Goal: Task Accomplishment & Management: Use online tool/utility

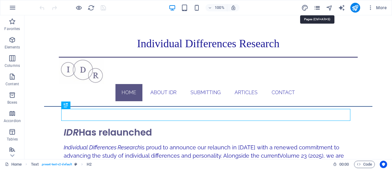
click at [319, 9] on icon "pages" at bounding box center [317, 7] width 7 height 7
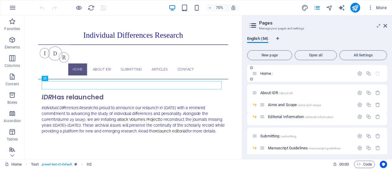
click at [335, 65] on div "Home /" at bounding box center [317, 73] width 140 height 17
click at [367, 76] on icon "button" at bounding box center [368, 73] width 5 height 5
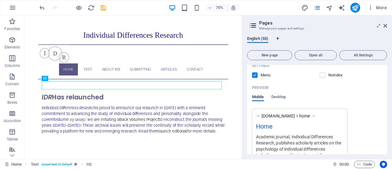
scroll to position [160, 0]
type input "Test"
click at [256, 75] on label at bounding box center [255, 76] width 6 height 6
click at [0, 0] on input "checkbox" at bounding box center [0, 0] width 0 height 0
click at [369, 100] on div "Mobile Desktop" at bounding box center [317, 101] width 130 height 12
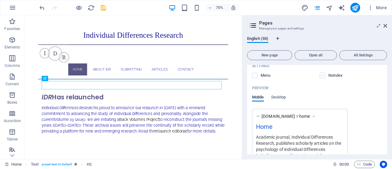
click at [322, 74] on label at bounding box center [323, 76] width 6 height 6
click at [0, 0] on input "checkbox" at bounding box center [0, 0] width 0 height 0
click at [322, 74] on label at bounding box center [323, 76] width 6 height 6
click at [0, 0] on input "checkbox" at bounding box center [0, 0] width 0 height 0
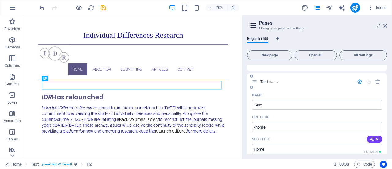
scroll to position [9, 0]
click at [359, 82] on icon "button" at bounding box center [359, 83] width 5 height 5
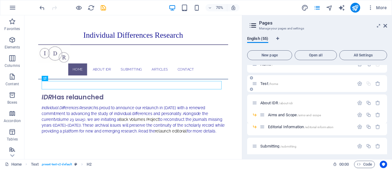
click at [276, 84] on span "/home" at bounding box center [273, 83] width 9 height 3
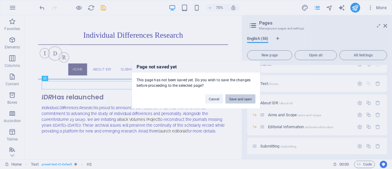
click at [233, 97] on button "Save and open" at bounding box center [240, 98] width 30 height 9
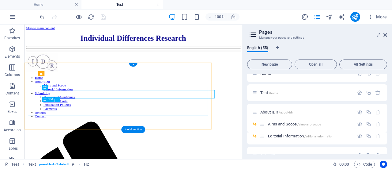
scroll to position [0, 0]
click at [385, 35] on icon at bounding box center [385, 34] width 4 height 5
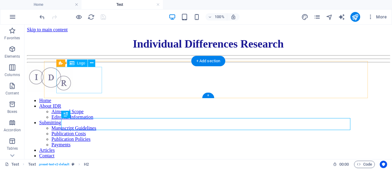
click at [81, 77] on div at bounding box center [208, 79] width 363 height 28
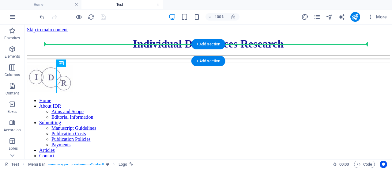
drag, startPoint x: 87, startPoint y: 79, endPoint x: 84, endPoint y: 50, distance: 29.3
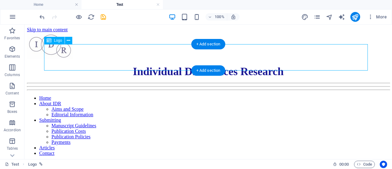
click at [76, 58] on div at bounding box center [208, 46] width 363 height 28
select select "px"
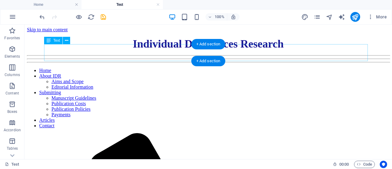
click at [92, 50] on div "Individual Differences R esearch" at bounding box center [208, 43] width 363 height 13
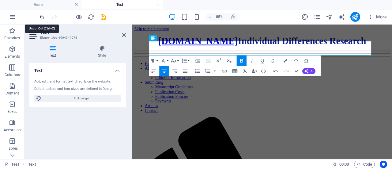
click at [43, 16] on icon "undo" at bounding box center [42, 16] width 7 height 7
click at [40, 17] on icon "undo" at bounding box center [42, 16] width 7 height 7
drag, startPoint x: 260, startPoint y: 53, endPoint x: 164, endPoint y: 58, distance: 96.0
click at [164, 50] on span "[DOMAIN_NAME] Individual Differences R" at bounding box center [267, 44] width 209 height 12
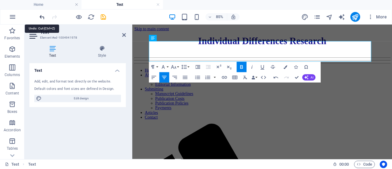
click at [42, 15] on icon "undo" at bounding box center [42, 16] width 7 height 7
click at [45, 15] on icon "undo" at bounding box center [42, 16] width 7 height 7
click at [43, 18] on icon "undo" at bounding box center [42, 16] width 7 height 7
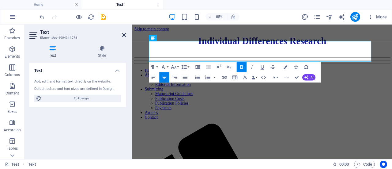
click at [124, 35] on icon at bounding box center [124, 34] width 4 height 5
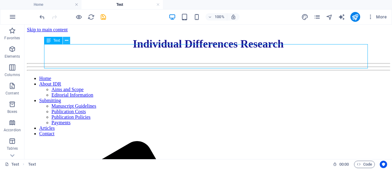
click at [67, 40] on icon at bounding box center [66, 40] width 3 height 6
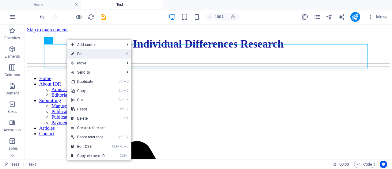
click at [85, 57] on link "⏎ Edit" at bounding box center [87, 53] width 41 height 9
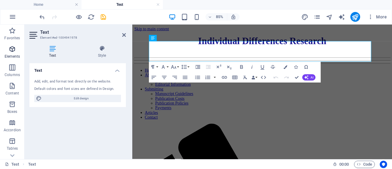
click at [11, 52] on icon "button" at bounding box center [12, 48] width 7 height 7
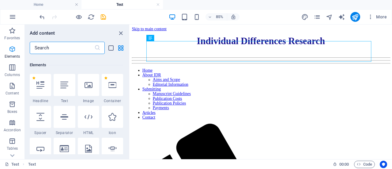
scroll to position [65, 0]
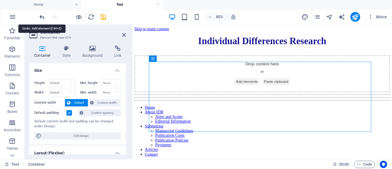
click at [41, 17] on icon "undo" at bounding box center [42, 16] width 7 height 7
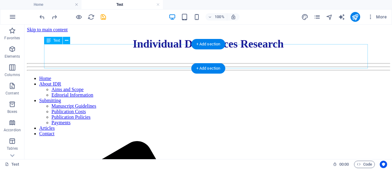
click at [89, 44] on div "Individual Differences R esearch" at bounding box center [208, 48] width 363 height 23
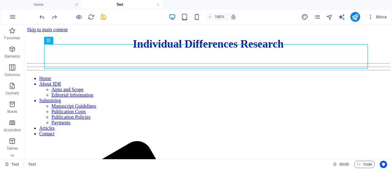
drag, startPoint x: 73, startPoint y: 65, endPoint x: 83, endPoint y: 42, distance: 25.0
click at [51, 40] on div "Text" at bounding box center [48, 40] width 9 height 7
click at [42, 16] on icon "undo" at bounding box center [42, 16] width 7 height 7
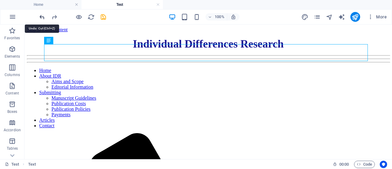
click at [42, 16] on icon "undo" at bounding box center [42, 16] width 7 height 7
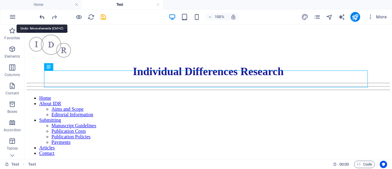
click at [43, 16] on icon "undo" at bounding box center [42, 16] width 7 height 7
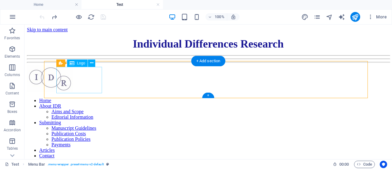
click at [88, 78] on div at bounding box center [208, 79] width 363 height 28
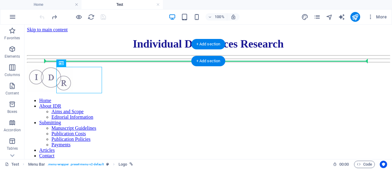
drag, startPoint x: 85, startPoint y: 77, endPoint x: 338, endPoint y: 58, distance: 253.9
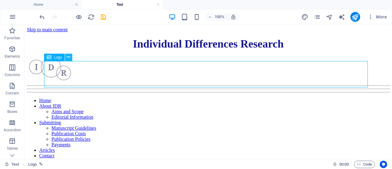
click at [68, 58] on icon at bounding box center [68, 57] width 3 height 6
click at [176, 74] on div at bounding box center [208, 69] width 363 height 28
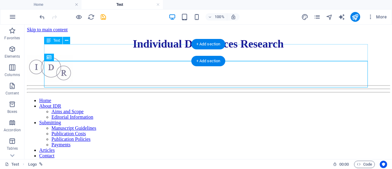
click at [162, 44] on div "Individual Differences R esearch" at bounding box center [208, 43] width 363 height 13
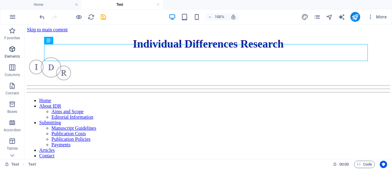
click at [10, 51] on icon "button" at bounding box center [12, 48] width 7 height 7
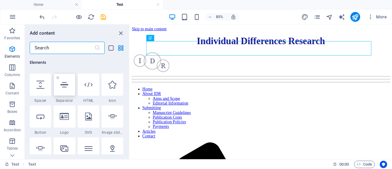
scroll to position [95, 0]
click at [166, 52] on icon at bounding box center [167, 53] width 3 height 6
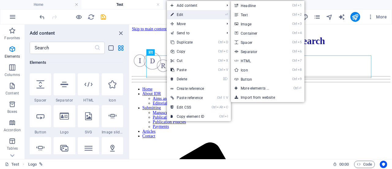
click at [196, 14] on link "⏎ Edit" at bounding box center [187, 14] width 41 height 9
select select "px"
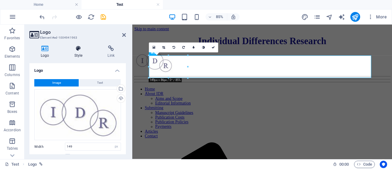
click at [78, 51] on icon at bounding box center [78, 48] width 31 height 6
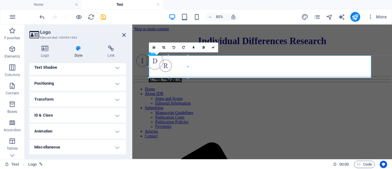
scroll to position [102, 0]
click at [116, 83] on h4 "Positioning" at bounding box center [77, 83] width 96 height 15
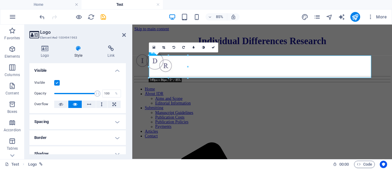
scroll to position [0, 0]
click at [116, 138] on h4 "Border" at bounding box center [77, 137] width 96 height 15
click at [116, 138] on h4 "Border" at bounding box center [77, 135] width 96 height 11
click at [114, 68] on h4 "Visible" at bounding box center [77, 68] width 96 height 11
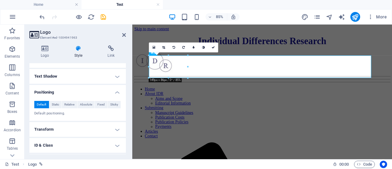
scroll to position [58, 0]
click at [116, 92] on h4 "Positioning" at bounding box center [77, 90] width 96 height 11
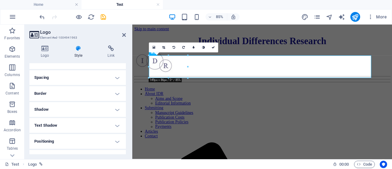
scroll to position [0, 0]
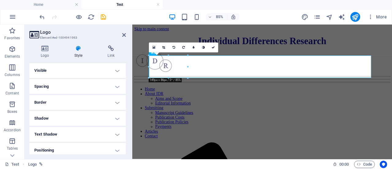
click at [118, 86] on h4 "Spacing" at bounding box center [77, 86] width 96 height 15
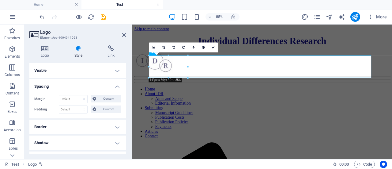
click at [116, 87] on h4 "Spacing" at bounding box center [77, 84] width 96 height 11
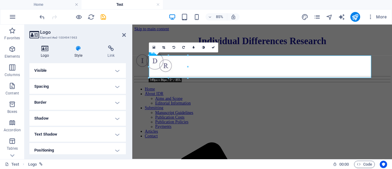
click at [44, 51] on h4 "Logo" at bounding box center [46, 51] width 34 height 13
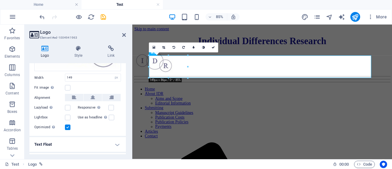
scroll to position [68, 0]
click at [107, 98] on button at bounding box center [111, 98] width 18 height 7
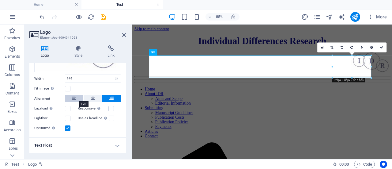
click at [74, 96] on icon at bounding box center [74, 98] width 4 height 7
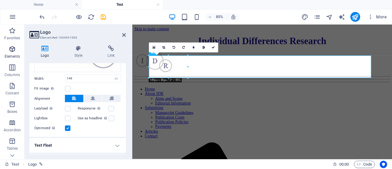
click at [11, 50] on icon "button" at bounding box center [12, 48] width 7 height 7
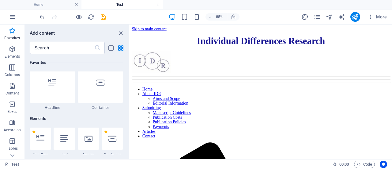
scroll to position [0, 0]
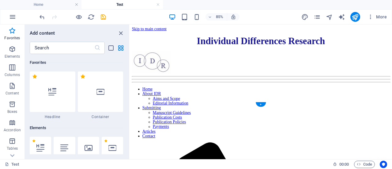
click at [226, 98] on nav "Home About IDR Aims and Scope Editorial Information Submitting Manuscript Guide…" at bounding box center [283, 128] width 303 height 61
click at [121, 34] on icon "close panel" at bounding box center [120, 33] width 7 height 7
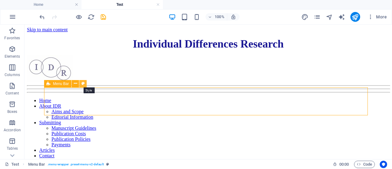
click at [84, 82] on icon at bounding box center [82, 83] width 3 height 6
select select "rem"
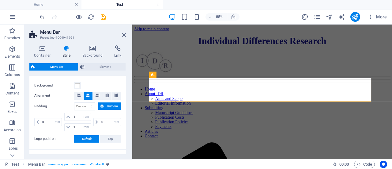
scroll to position [115, 0]
click at [77, 84] on span at bounding box center [77, 85] width 5 height 5
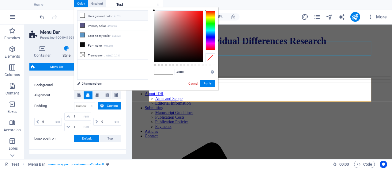
click at [292, 48] on div "Individual Differences R esearch" at bounding box center [285, 43] width 301 height 13
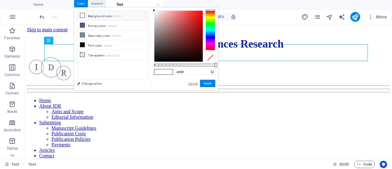
click at [194, 83] on link "Cancel" at bounding box center [193, 83] width 11 height 5
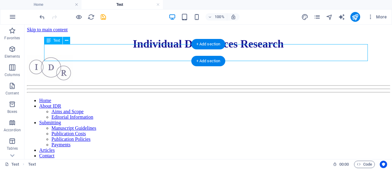
click at [228, 50] on div "Individual Differences R esearch" at bounding box center [208, 43] width 363 height 13
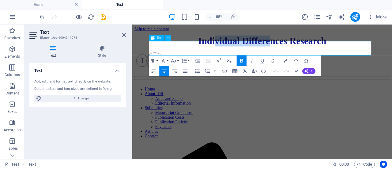
drag, startPoint x: 230, startPoint y: 51, endPoint x: 291, endPoint y: 47, distance: 61.3
click at [291, 47] on span "Individual Differences R" at bounding box center [267, 44] width 115 height 12
click at [210, 50] on p "Individual Differences R esearch" at bounding box center [285, 43] width 301 height 13
drag, startPoint x: 211, startPoint y: 53, endPoint x: 275, endPoint y: 50, distance: 63.8
click at [275, 50] on p "Individual Differences R esearch" at bounding box center [285, 43] width 301 height 13
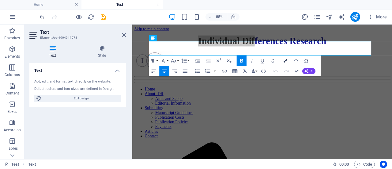
click at [285, 60] on icon "button" at bounding box center [286, 61] width 4 height 4
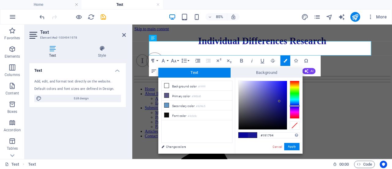
drag, startPoint x: 279, startPoint y: 135, endPoint x: 254, endPoint y: 134, distance: 25.8
click at [254, 134] on div "#191794 Supported formats #0852ed rgb(8, 82, 237) rgba(8, 82, 237, 90%) hsv(221…" at bounding box center [269, 159] width 68 height 165
click at [278, 148] on link "Cancel" at bounding box center [277, 146] width 11 height 5
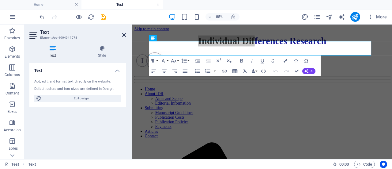
click at [124, 35] on icon at bounding box center [124, 34] width 4 height 5
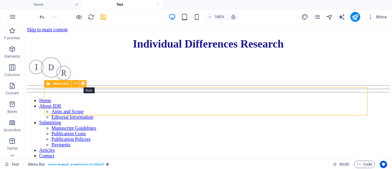
click at [83, 82] on icon at bounding box center [82, 83] width 3 height 6
select select "rem"
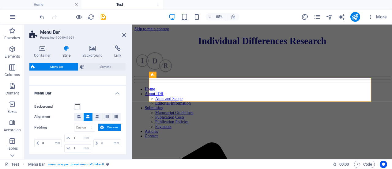
scroll to position [95, 0]
click at [78, 105] on span at bounding box center [77, 106] width 5 height 5
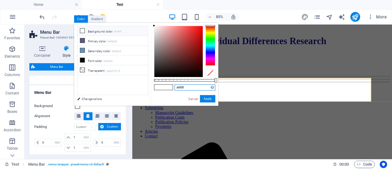
drag, startPoint x: 195, startPoint y: 88, endPoint x: 145, endPoint y: 84, distance: 50.3
click at [145, 84] on div "less Background color #ffffff Primary color #595685 Secondary color #5d96c5 Fon…" at bounding box center [146, 64] width 144 height 83
paste input "191794"
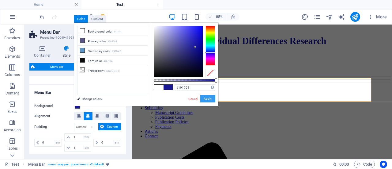
click at [210, 98] on button "Apply" at bounding box center [207, 98] width 15 height 7
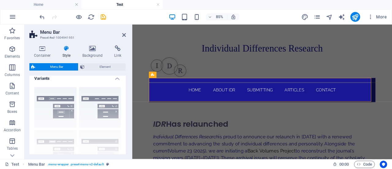
scroll to position [16, 0]
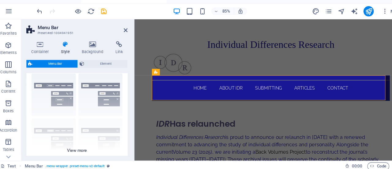
click at [65, 88] on div "Border Centered Default Fixed Loki Trigger Wide XXL" at bounding box center [77, 117] width 96 height 92
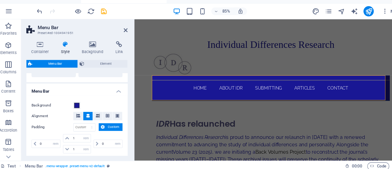
scroll to position [181, 0]
click at [78, 105] on span at bounding box center [77, 106] width 5 height 5
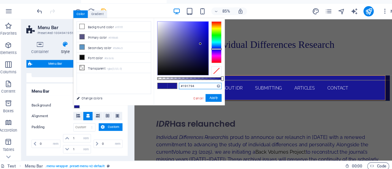
drag, startPoint x: 196, startPoint y: 87, endPoint x: 145, endPoint y: 84, distance: 50.9
click at [145, 84] on div "less Background color #ffffff Primary color #595685 Secondary color #5d96c5 Fon…" at bounding box center [146, 64] width 144 height 83
paste input "56082"
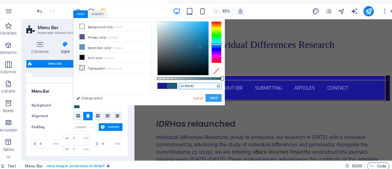
type input "#156082"
click at [209, 99] on button "Apply" at bounding box center [207, 99] width 15 height 7
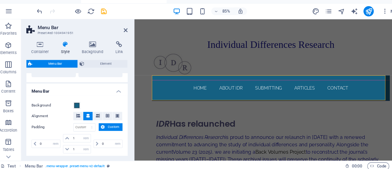
click at [126, 33] on aside "Menu Bar Preset #ed-1004941951 Container Style Background Link Size Height Defa…" at bounding box center [78, 91] width 108 height 134
click at [124, 35] on icon at bounding box center [124, 34] width 4 height 5
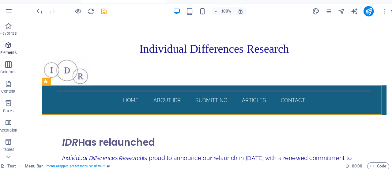
click at [13, 51] on icon "button" at bounding box center [12, 48] width 7 height 7
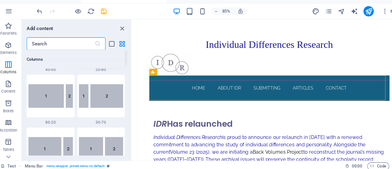
scroll to position [498, 0]
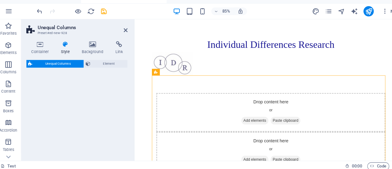
select select "%"
select select "rem"
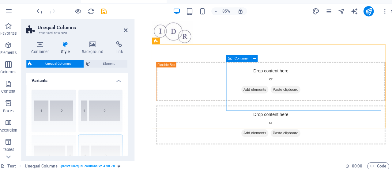
scroll to position [35, 0]
click at [181, 33] on div at bounding box center [287, 34] width 266 height 26
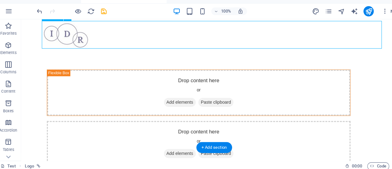
click at [67, 31] on div at bounding box center [205, 34] width 328 height 26
select select "px"
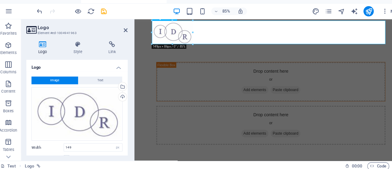
click at [172, 28] on div at bounding box center [287, 34] width 266 height 26
click at [124, 33] on icon at bounding box center [124, 34] width 4 height 5
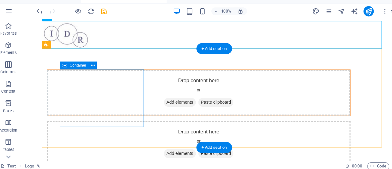
click at [91, 86] on div "Drop content here or Add elements Paste clipboard" at bounding box center [190, 88] width 288 height 43
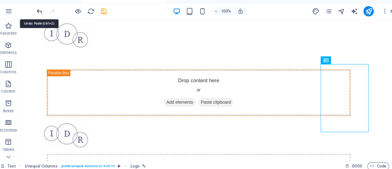
click at [40, 15] on icon "undo" at bounding box center [42, 16] width 7 height 7
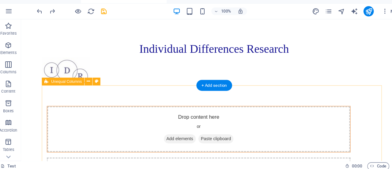
scroll to position [0, 0]
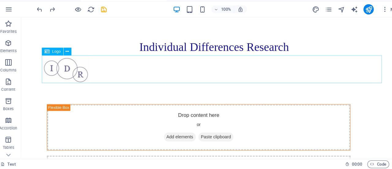
click at [67, 60] on div at bounding box center [205, 67] width 328 height 26
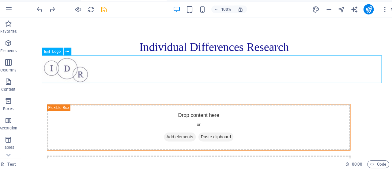
click at [67, 60] on div at bounding box center [205, 67] width 328 height 26
select select "px"
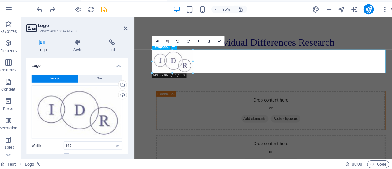
click at [183, 59] on div at bounding box center [287, 67] width 266 height 26
click at [122, 32] on h2 "Logo" at bounding box center [83, 32] width 86 height 6
click at [125, 35] on icon at bounding box center [124, 34] width 4 height 5
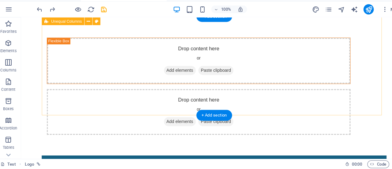
scroll to position [63, 0]
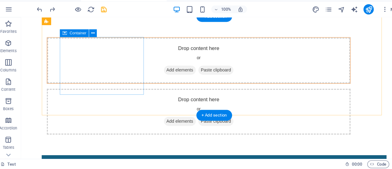
click at [112, 47] on div "Drop content here or Add elements Paste clipboard" at bounding box center [190, 57] width 288 height 43
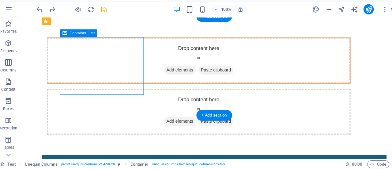
click at [190, 72] on span "Paste clipboard" at bounding box center [207, 67] width 34 height 9
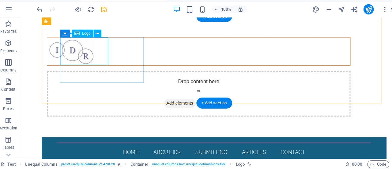
click at [85, 62] on div at bounding box center [190, 49] width 288 height 26
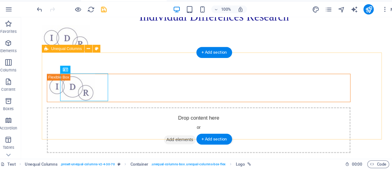
scroll to position [29, 0]
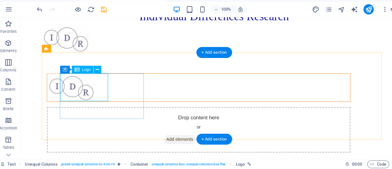
click at [102, 77] on div at bounding box center [190, 84] width 288 height 26
click at [102, 76] on div at bounding box center [190, 84] width 288 height 26
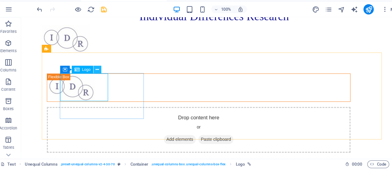
click at [98, 74] on icon at bounding box center [96, 74] width 3 height 6
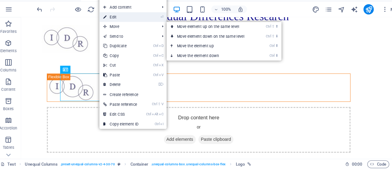
click at [116, 23] on link "⏎ Edit" at bounding box center [119, 24] width 41 height 9
select select "px"
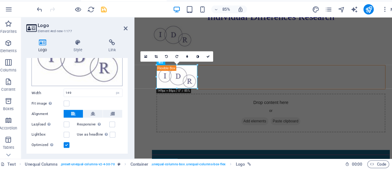
scroll to position [52, 0]
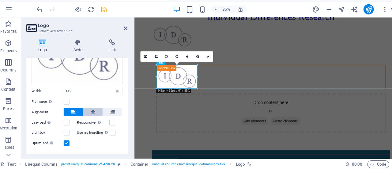
click at [91, 112] on icon at bounding box center [93, 114] width 4 height 7
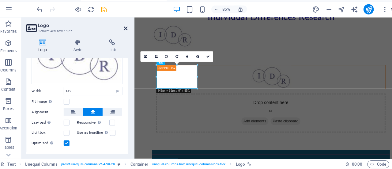
click at [124, 33] on icon at bounding box center [124, 34] width 4 height 5
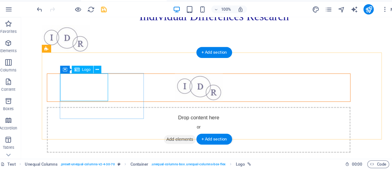
click at [94, 97] on div at bounding box center [190, 83] width 289 height 27
click at [86, 87] on div at bounding box center [190, 84] width 288 height 26
select select "px"
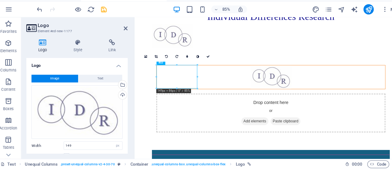
drag, startPoint x: 203, startPoint y: 91, endPoint x: 217, endPoint y: 91, distance: 14.7
click at [217, 91] on div at bounding box center [287, 83] width 257 height 27
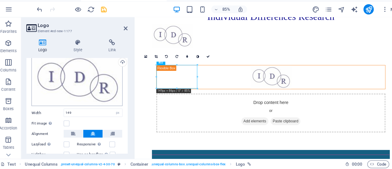
scroll to position [62, 0]
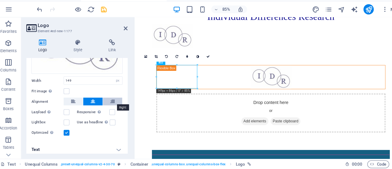
click at [112, 101] on icon at bounding box center [111, 104] width 4 height 7
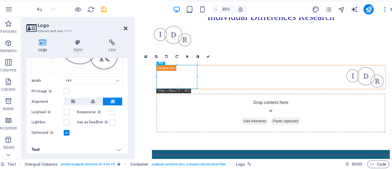
click at [124, 35] on icon at bounding box center [124, 34] width 4 height 5
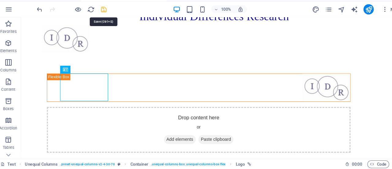
click at [103, 14] on icon "save" at bounding box center [103, 16] width 7 height 7
